Goal: Find specific page/section: Find specific page/section

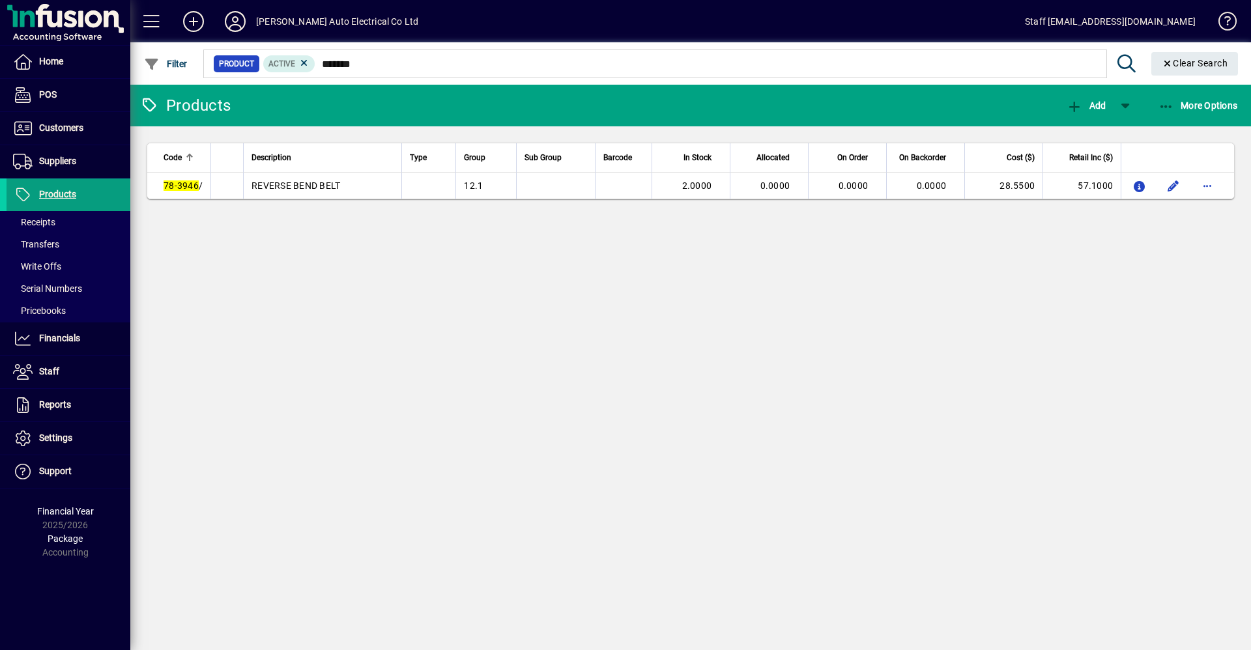
type input "*******"
click at [233, 25] on icon at bounding box center [235, 21] width 26 height 21
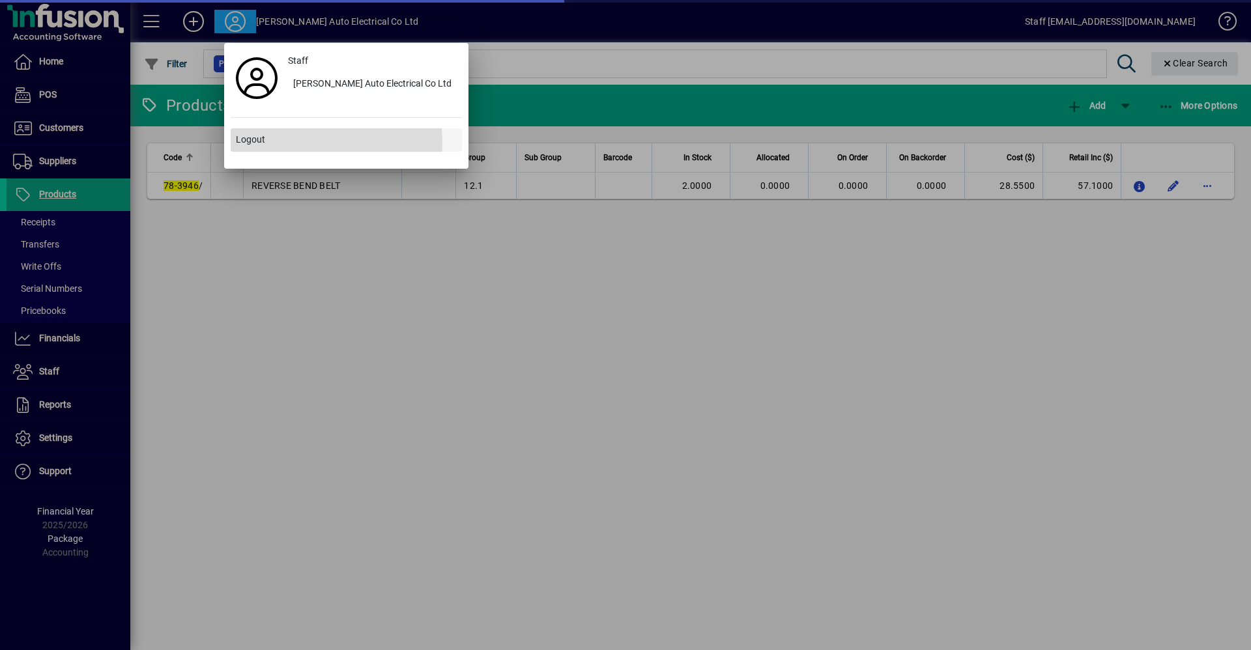
click at [242, 145] on span "Logout" at bounding box center [250, 140] width 29 height 14
